Goal: Check status: Check status

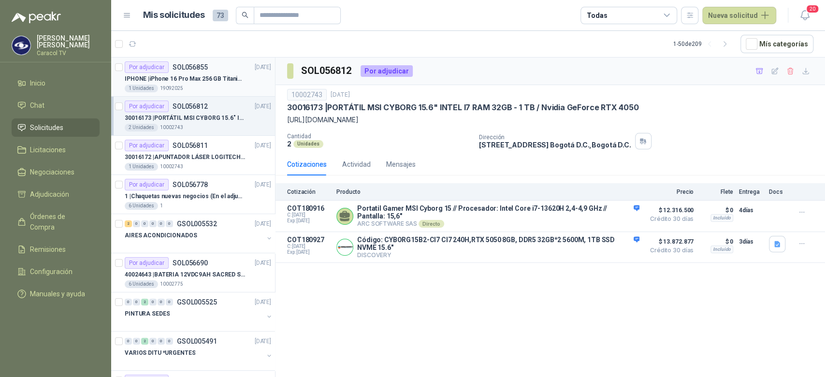
click at [199, 78] on p "IPHONE | iPhone 16 Pro Max 256 GB Titanio Natural" at bounding box center [185, 78] width 120 height 9
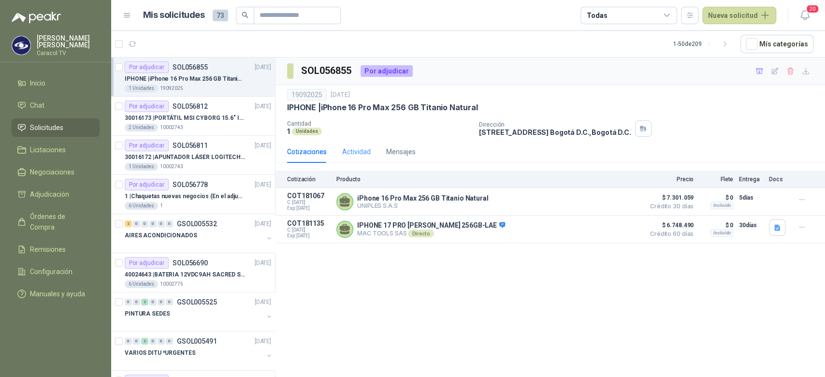
click at [354, 143] on div "Actividad" at bounding box center [356, 152] width 29 height 22
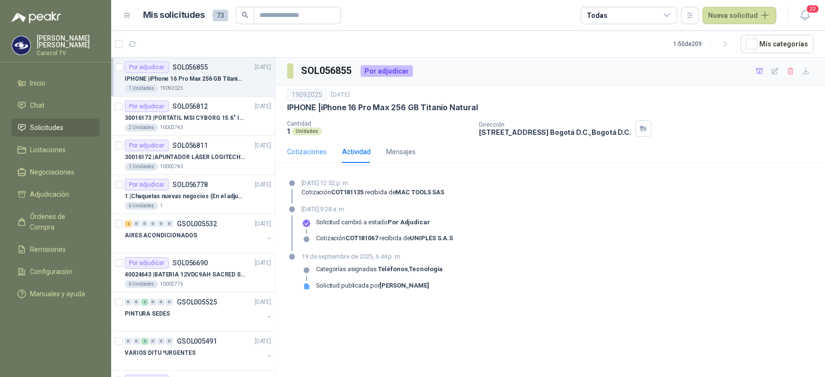
click at [313, 160] on div "Cotizaciones" at bounding box center [307, 152] width 40 height 22
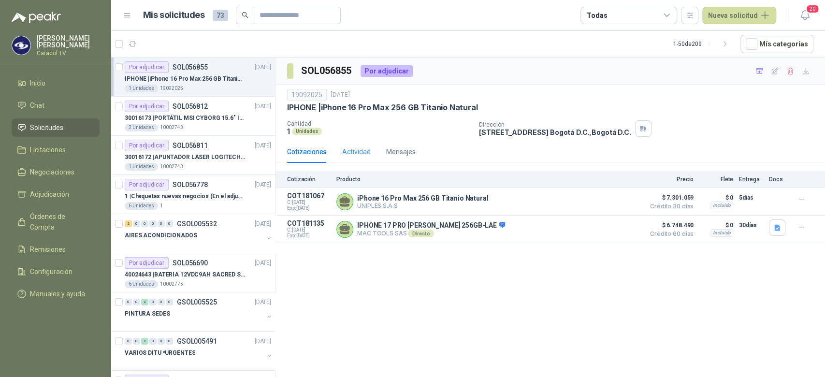
click at [345, 157] on div "Actividad" at bounding box center [356, 152] width 29 height 22
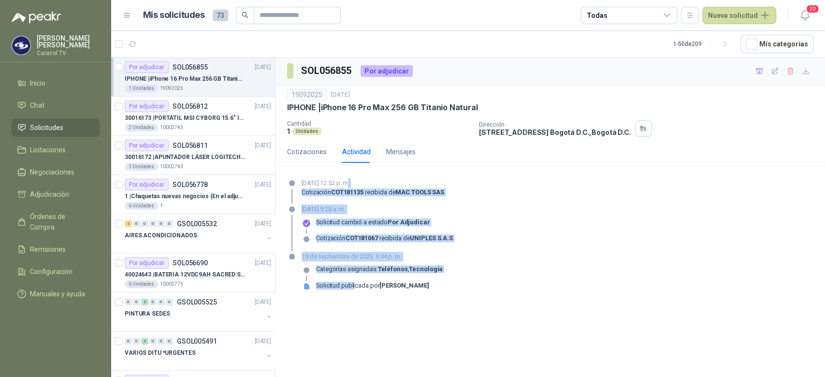
drag, startPoint x: 356, startPoint y: 284, endPoint x: 351, endPoint y: 185, distance: 99.3
click at [351, 185] on section "[DATE] 12:52 p. m. Cotización COT181135 recibida de MAC TOOLS SAS [DATE] 9:28 a…" at bounding box center [551, 239] width 550 height 136
click at [343, 231] on div "Solicitud cambió a estado Por adjudicar" at bounding box center [373, 226] width 114 height 15
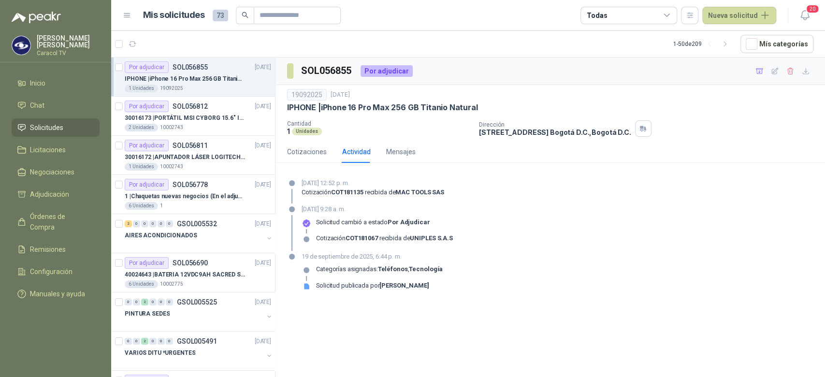
click at [191, 72] on div "Por adjudicar SOL056855" at bounding box center [166, 67] width 83 height 12
click at [191, 132] on article "Por adjudicar SOL056812 [DATE] 30016173 | PORTÁTIL MSI CYBORG 15.6" INTEL I7 RA…" at bounding box center [193, 116] width 164 height 39
